Goal: Navigation & Orientation: Find specific page/section

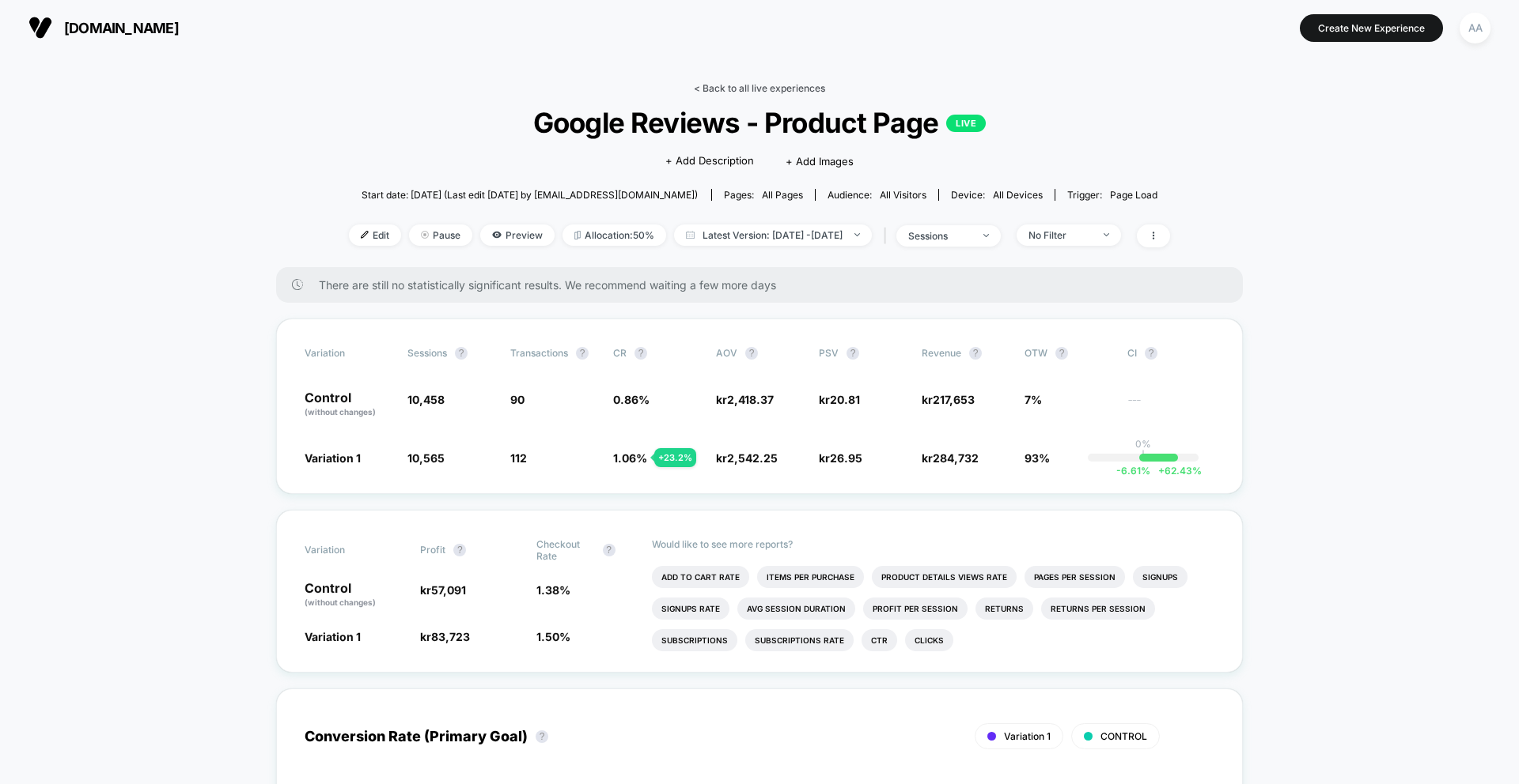
click at [761, 84] on link "< Back to all live experiences" at bounding box center [760, 88] width 132 height 12
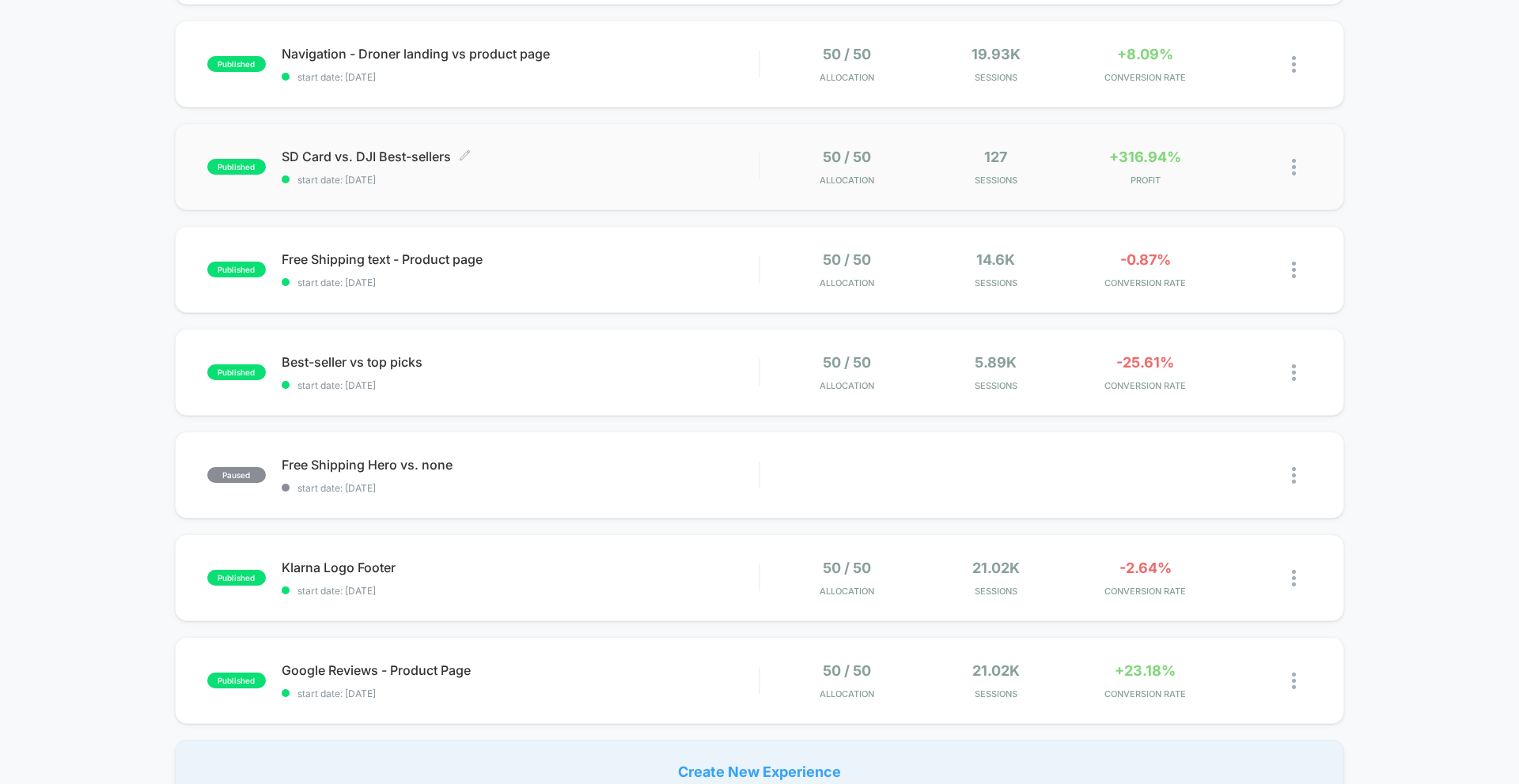
scroll to position [252, 0]
click at [404, 170] on div "SD Card vs. DJI Best-sellers Click to edit experience details Click to edit exp…" at bounding box center [520, 169] width 477 height 37
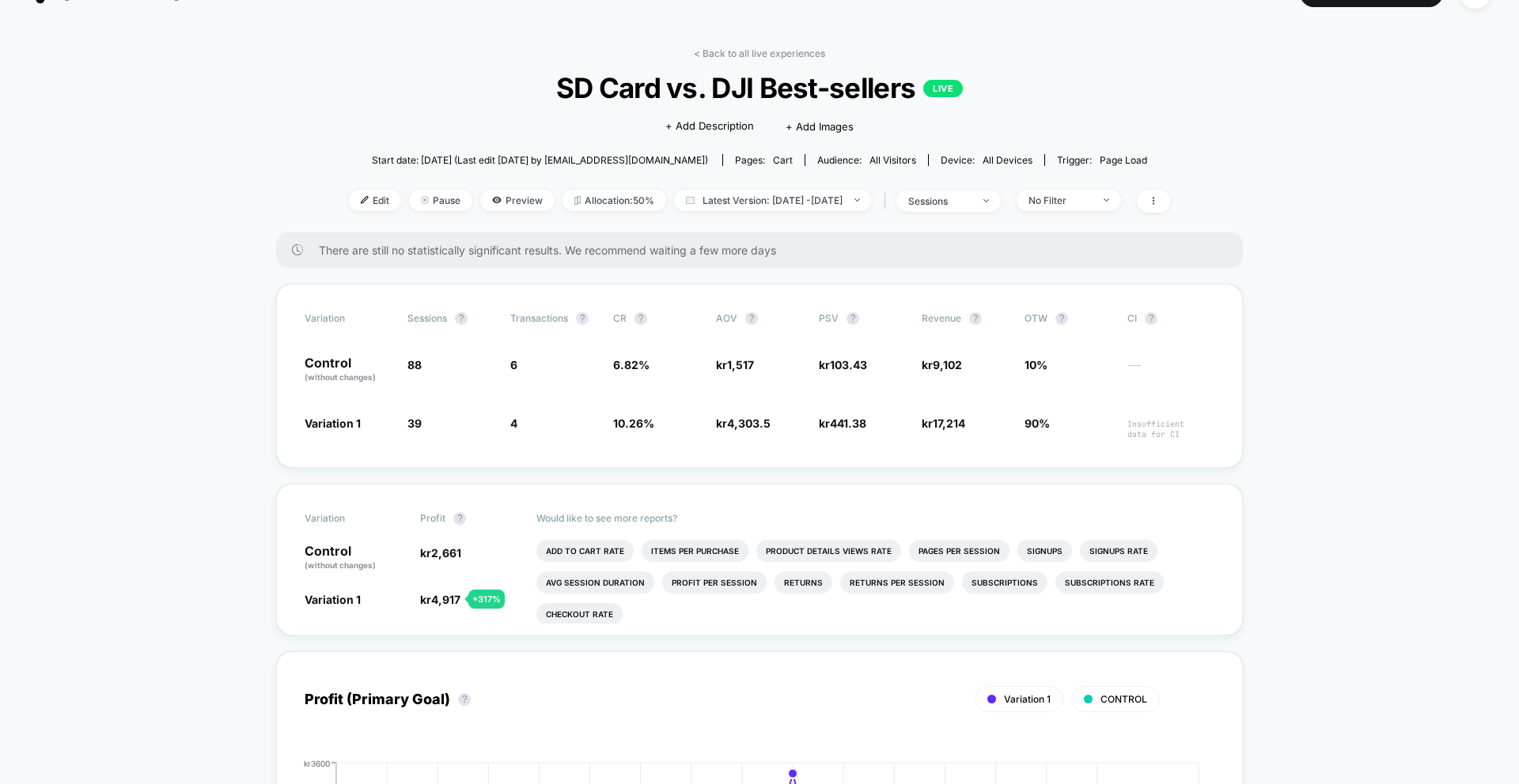
scroll to position [36, 0]
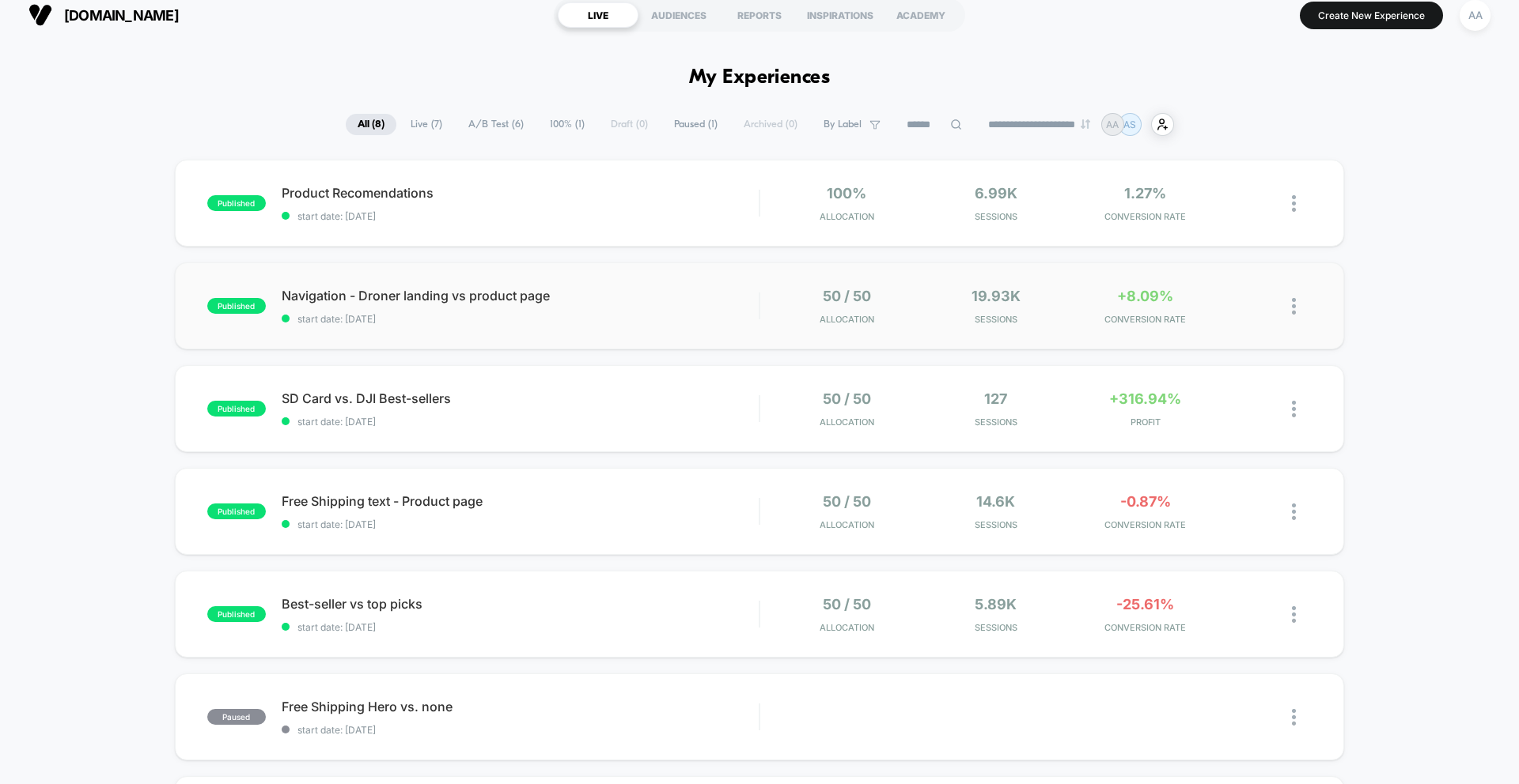
scroll to position [16, 0]
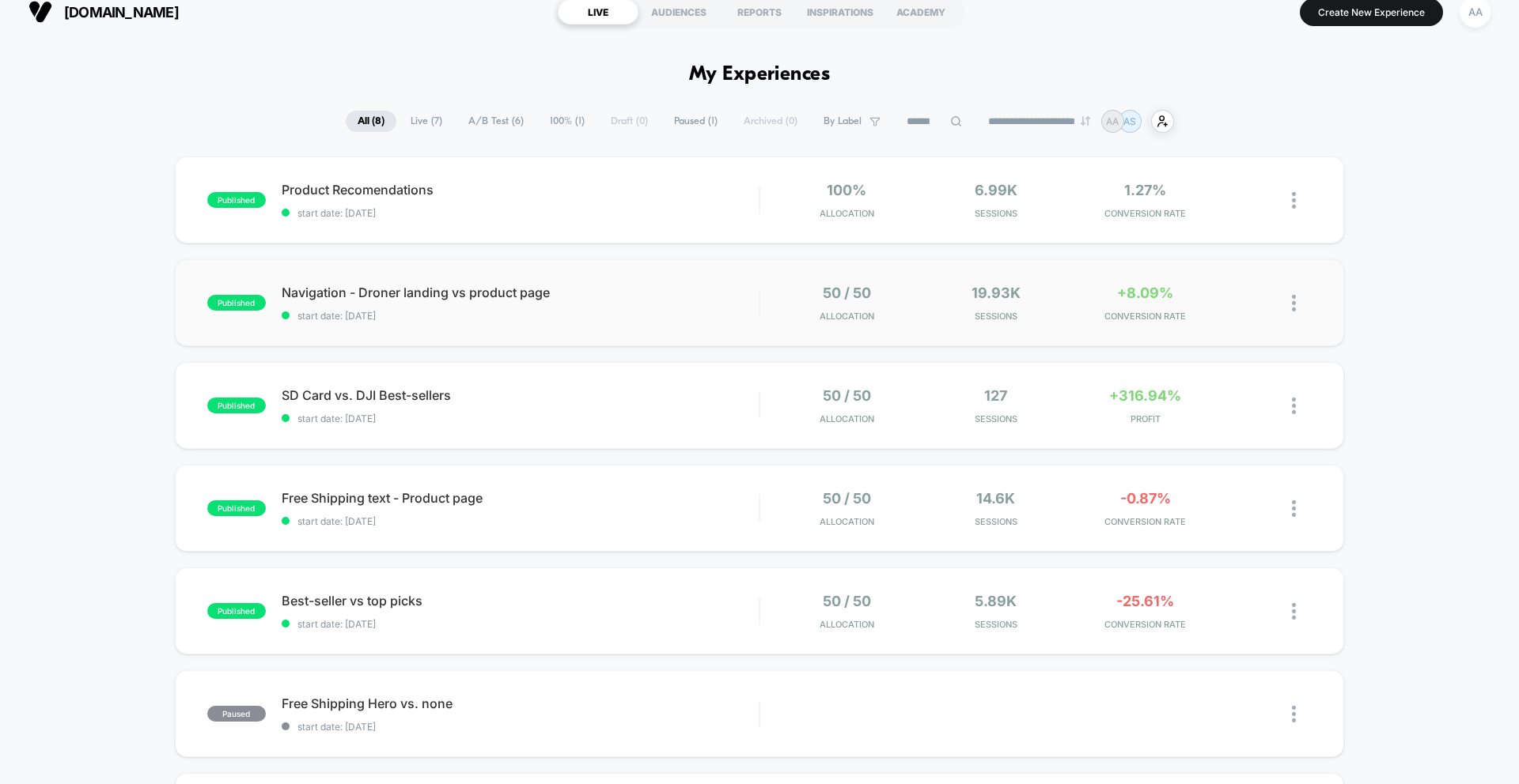
click at [453, 340] on div "published Navigation - Droner landing vs product page start date: [DATE] 50 / 5…" at bounding box center [760, 302] width 1170 height 87
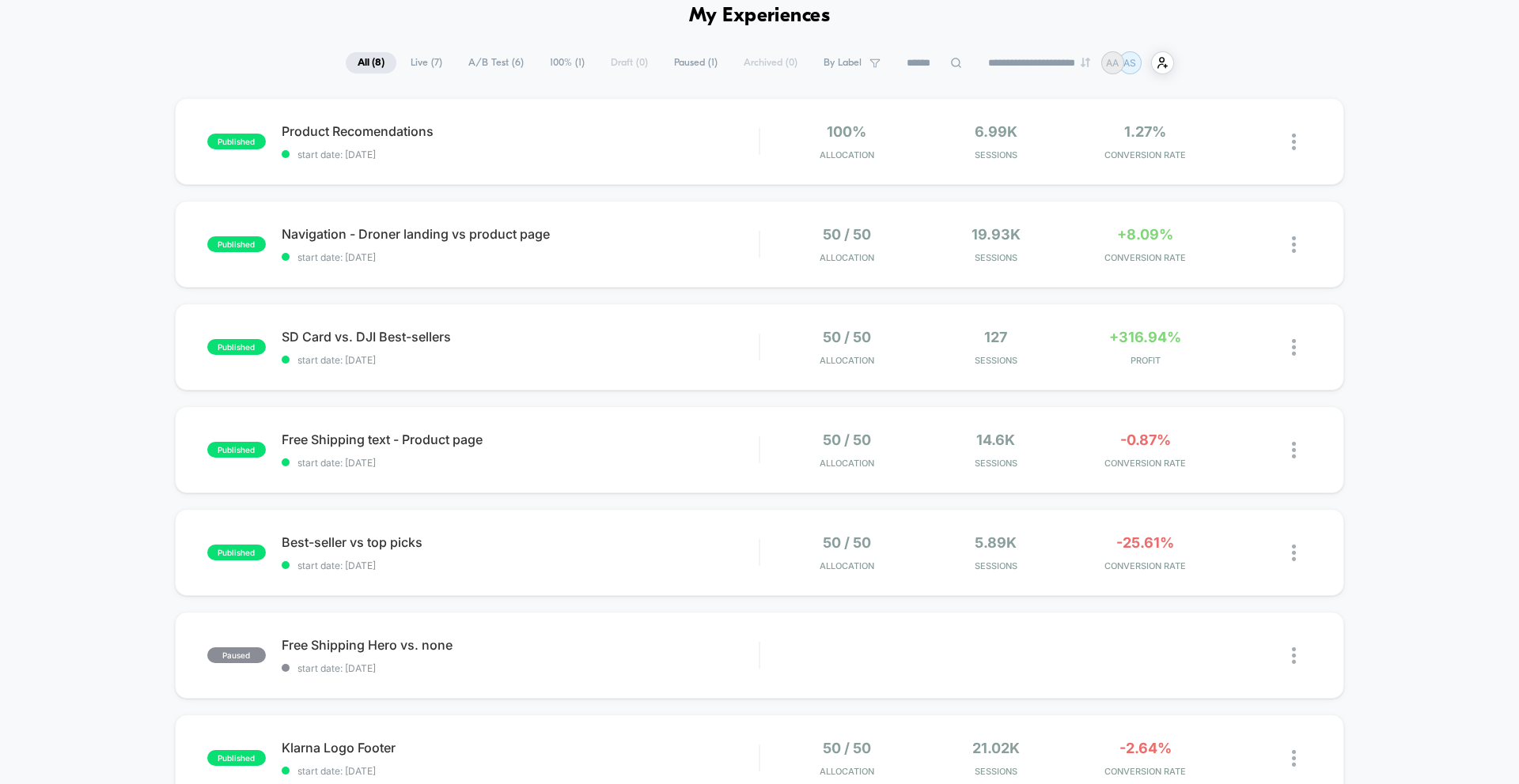
scroll to position [127, 0]
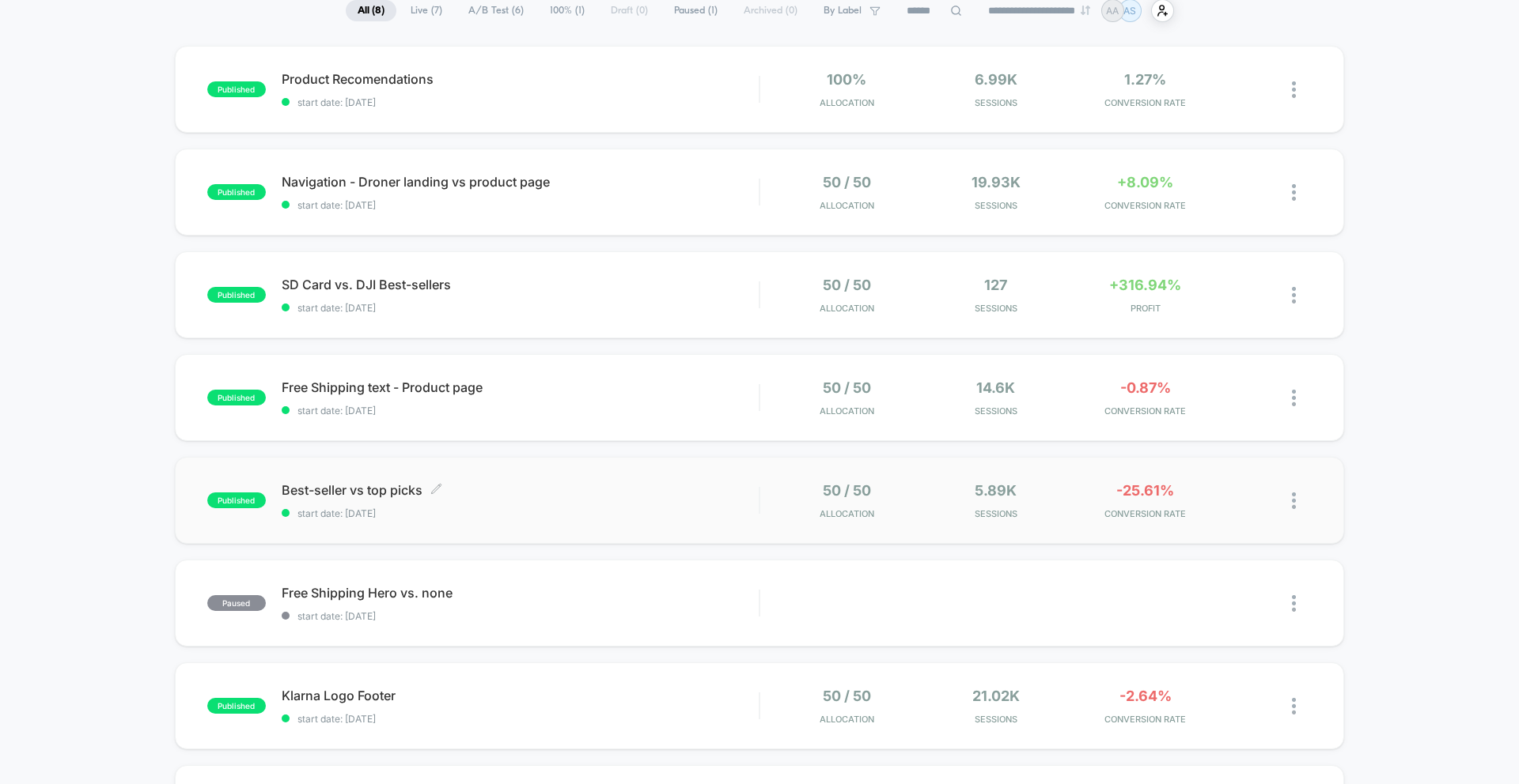
click at [352, 489] on span "Best-seller vs top picks Click to edit experience details" at bounding box center [520, 491] width 477 height 16
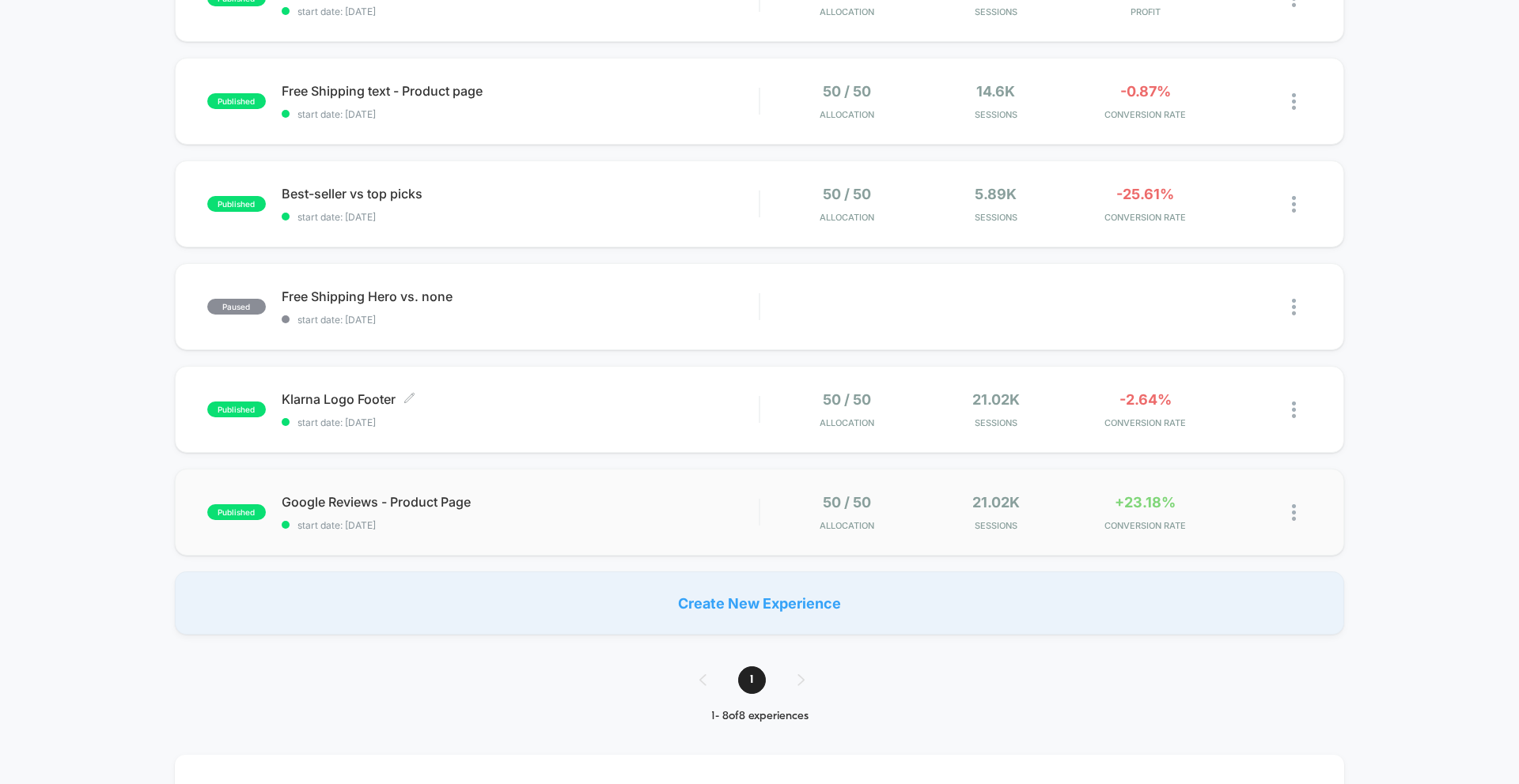
scroll to position [429, 0]
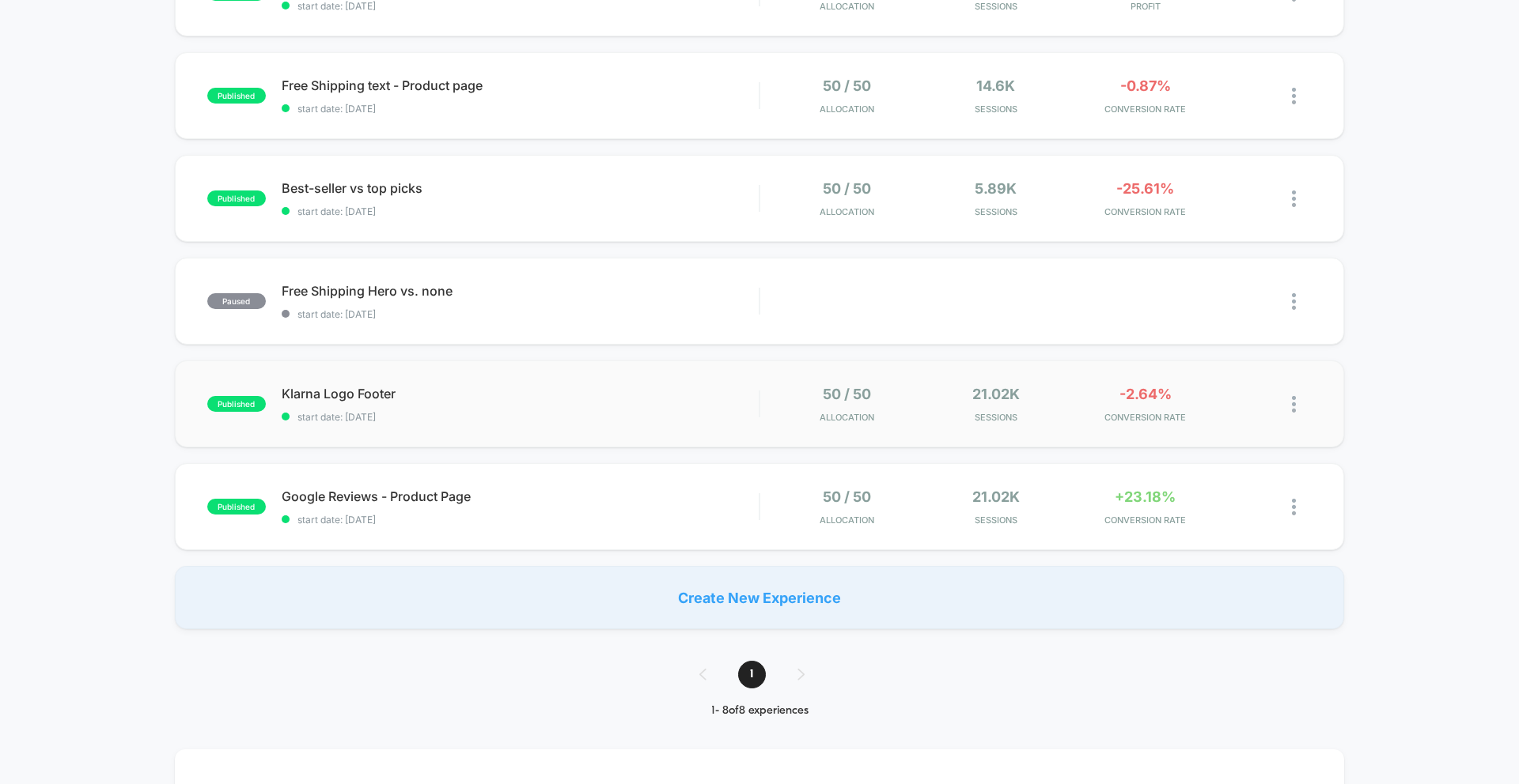
click at [334, 383] on div "published Klarna Logo Footer start date: [DATE] 50 / 50 Allocation 21.02k Sessi…" at bounding box center [760, 403] width 1170 height 87
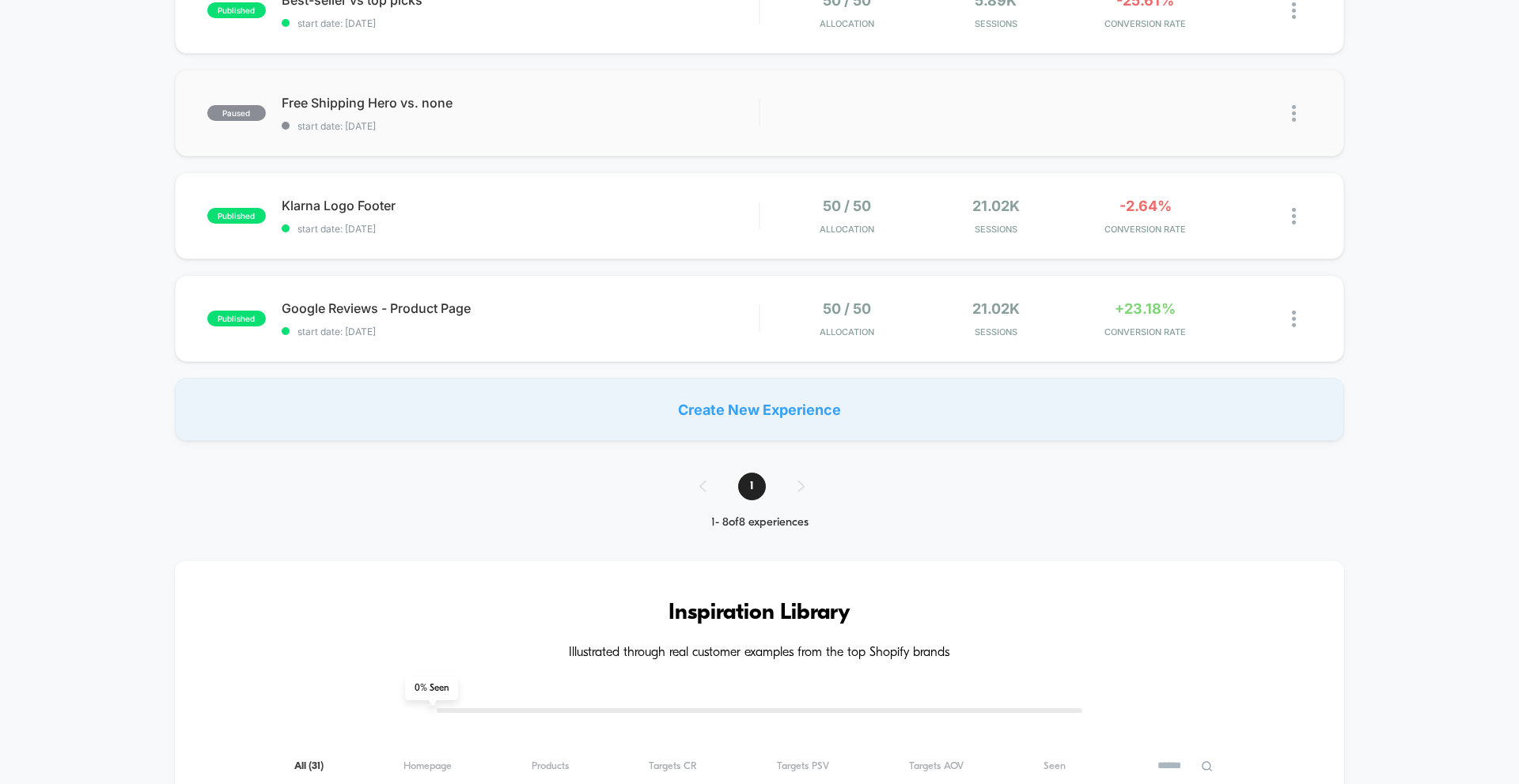
scroll to position [574, 0]
